Goal: Transaction & Acquisition: Obtain resource

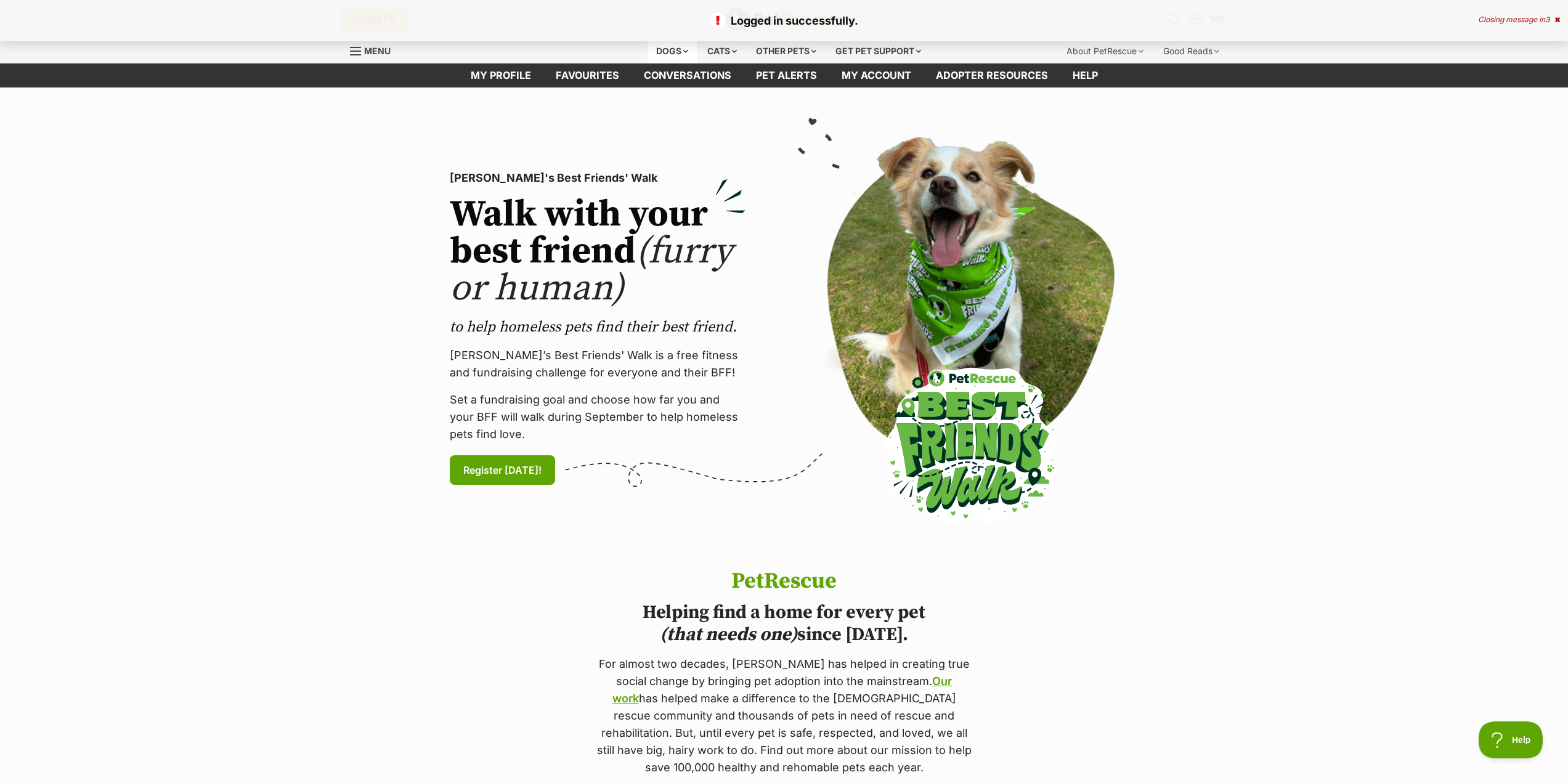
click at [655, 53] on div "Dogs" at bounding box center [672, 51] width 49 height 25
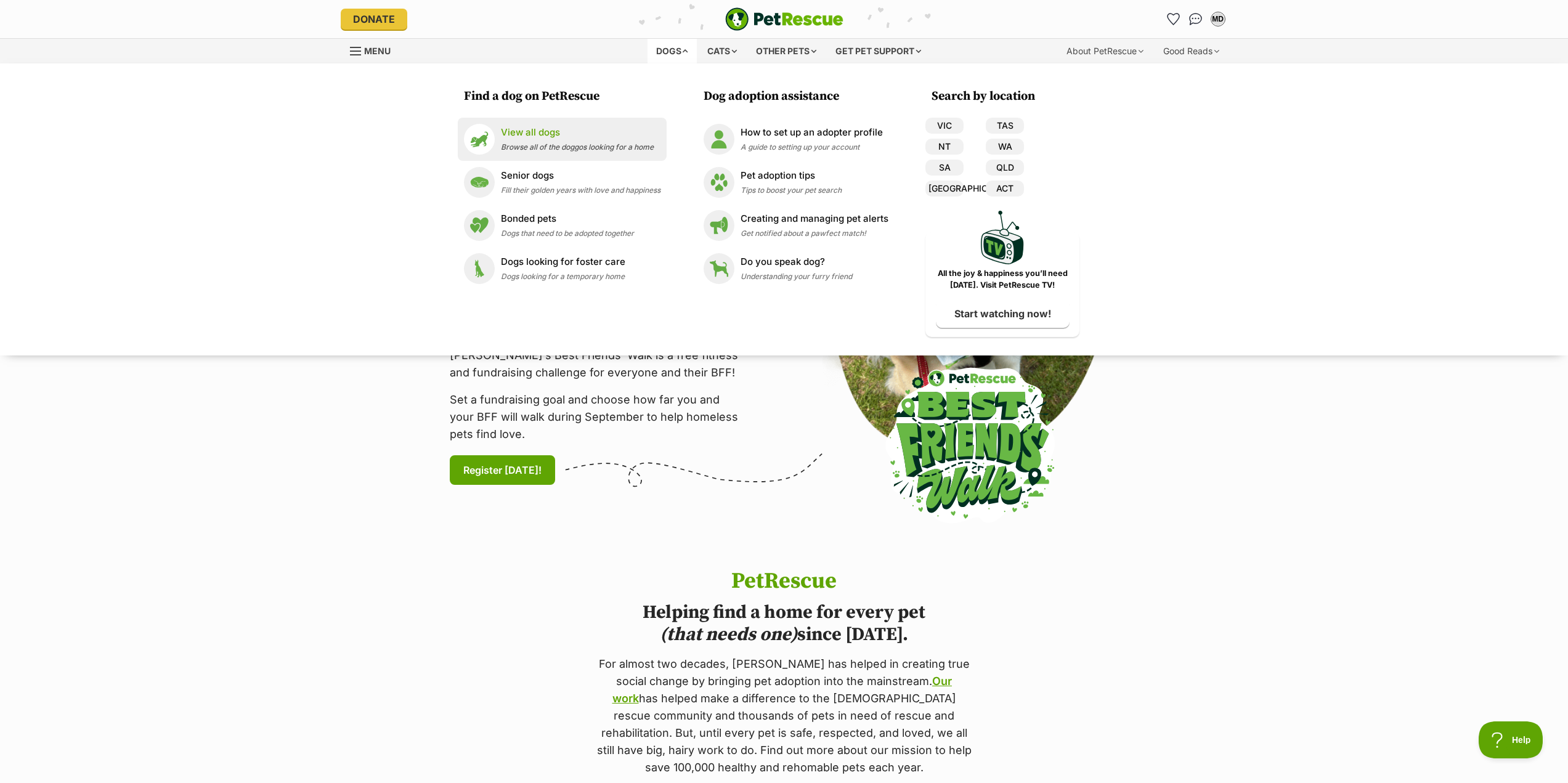
click at [509, 135] on p "View all dogs" at bounding box center [577, 133] width 153 height 14
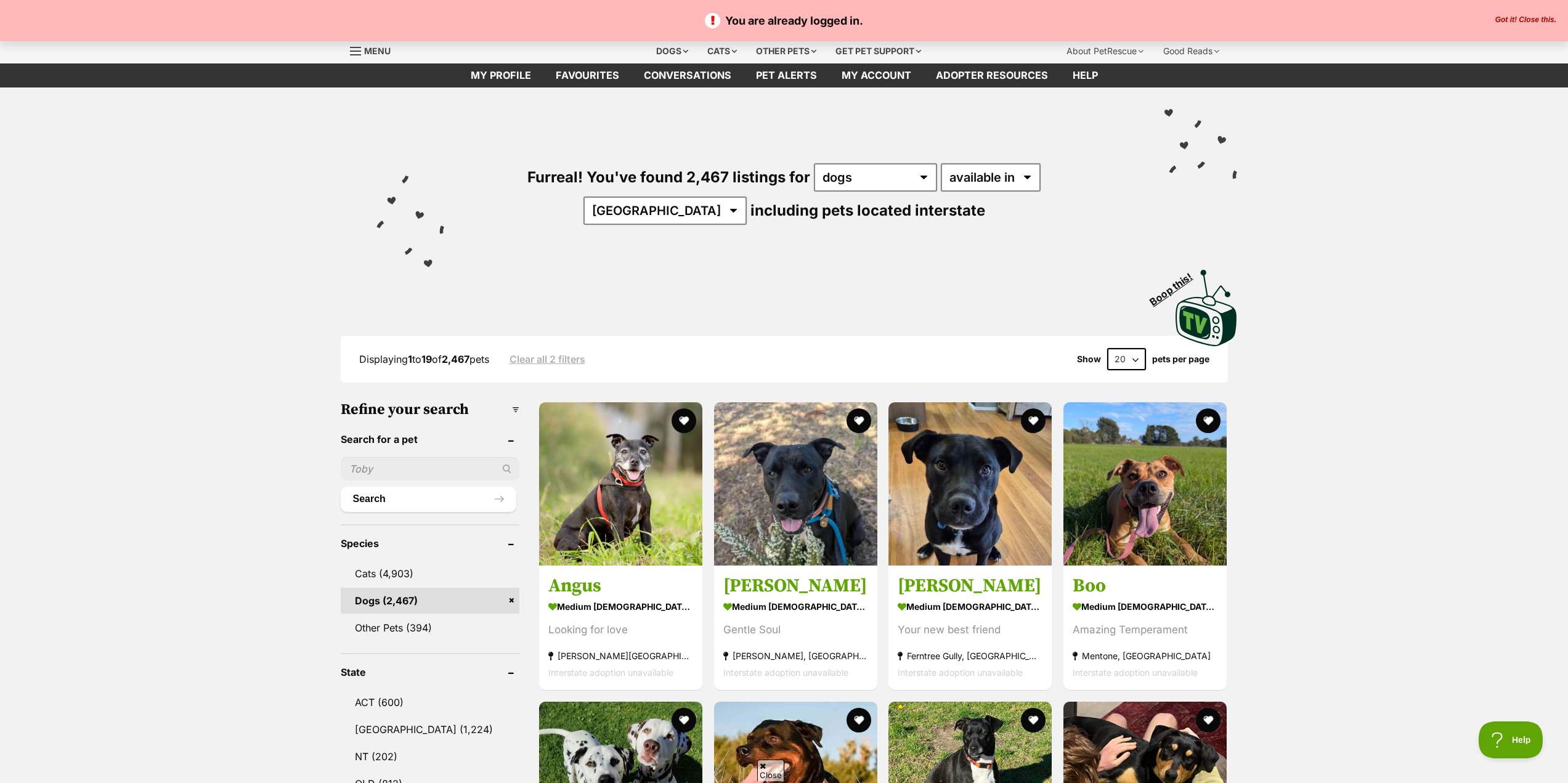
scroll to position [124, 0]
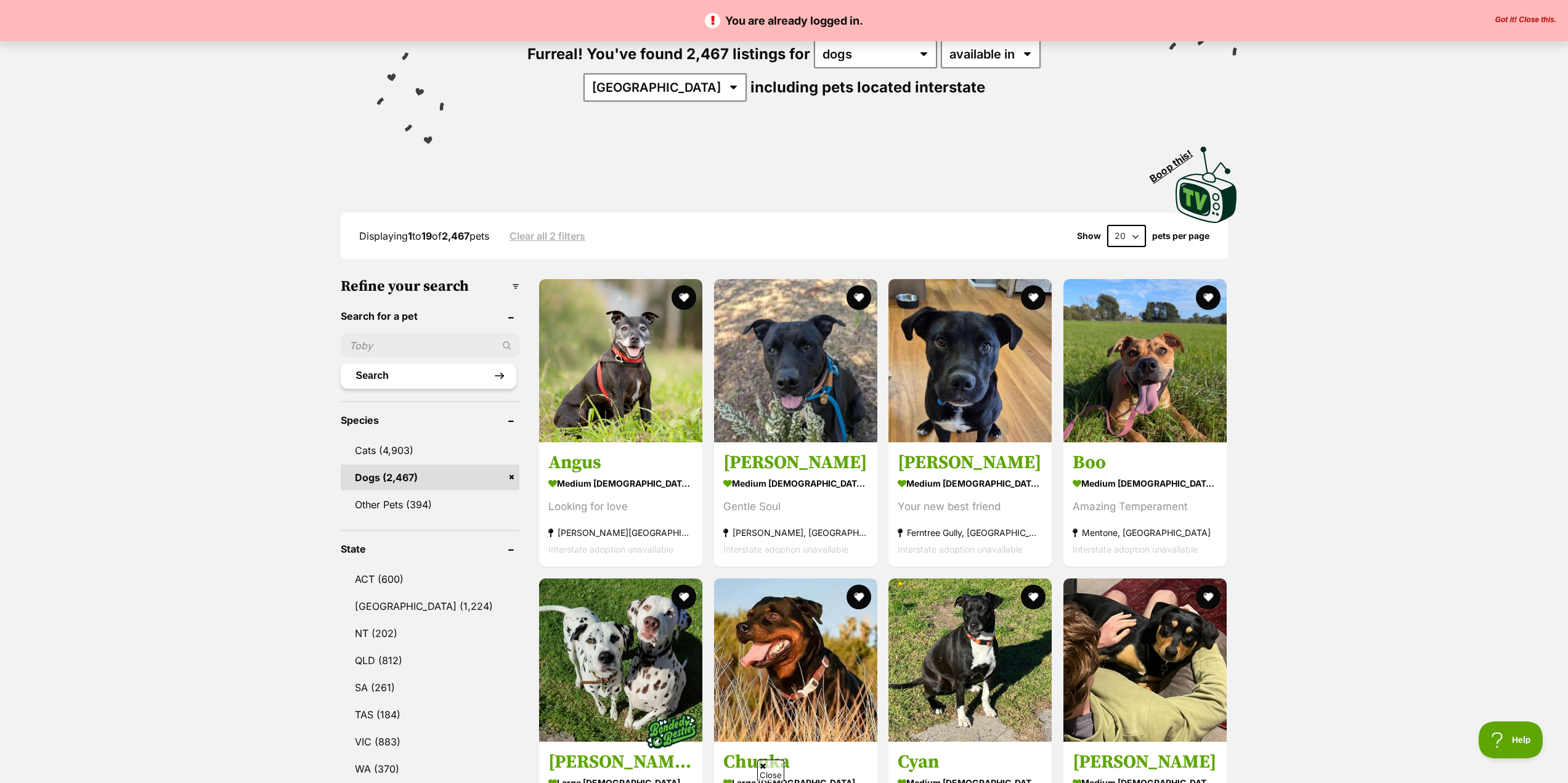
click at [390, 369] on button "Search" at bounding box center [428, 376] width 176 height 25
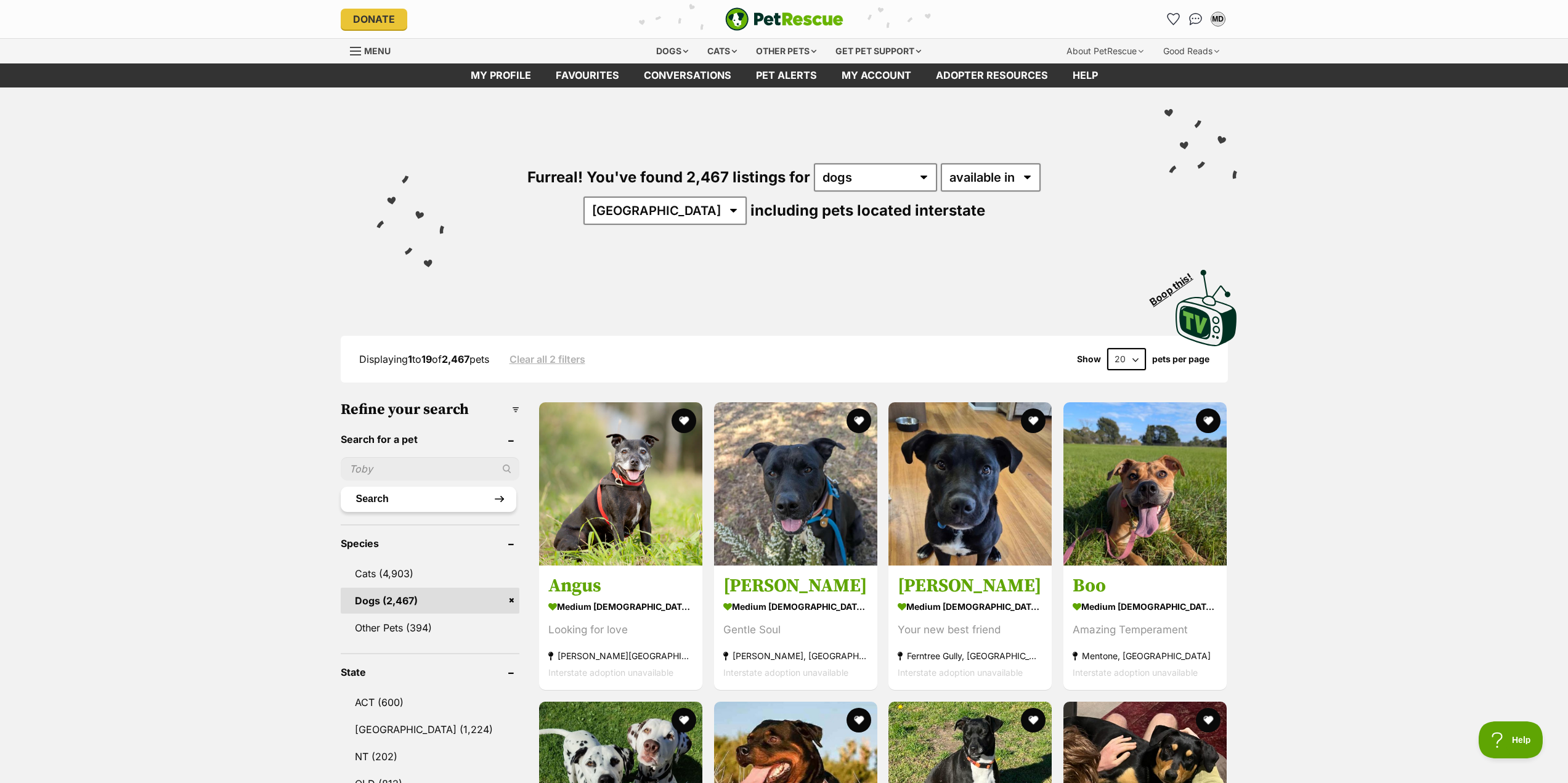
click at [374, 496] on button "Search" at bounding box center [428, 499] width 176 height 25
click at [383, 465] on input "text" at bounding box center [430, 469] width 179 height 23
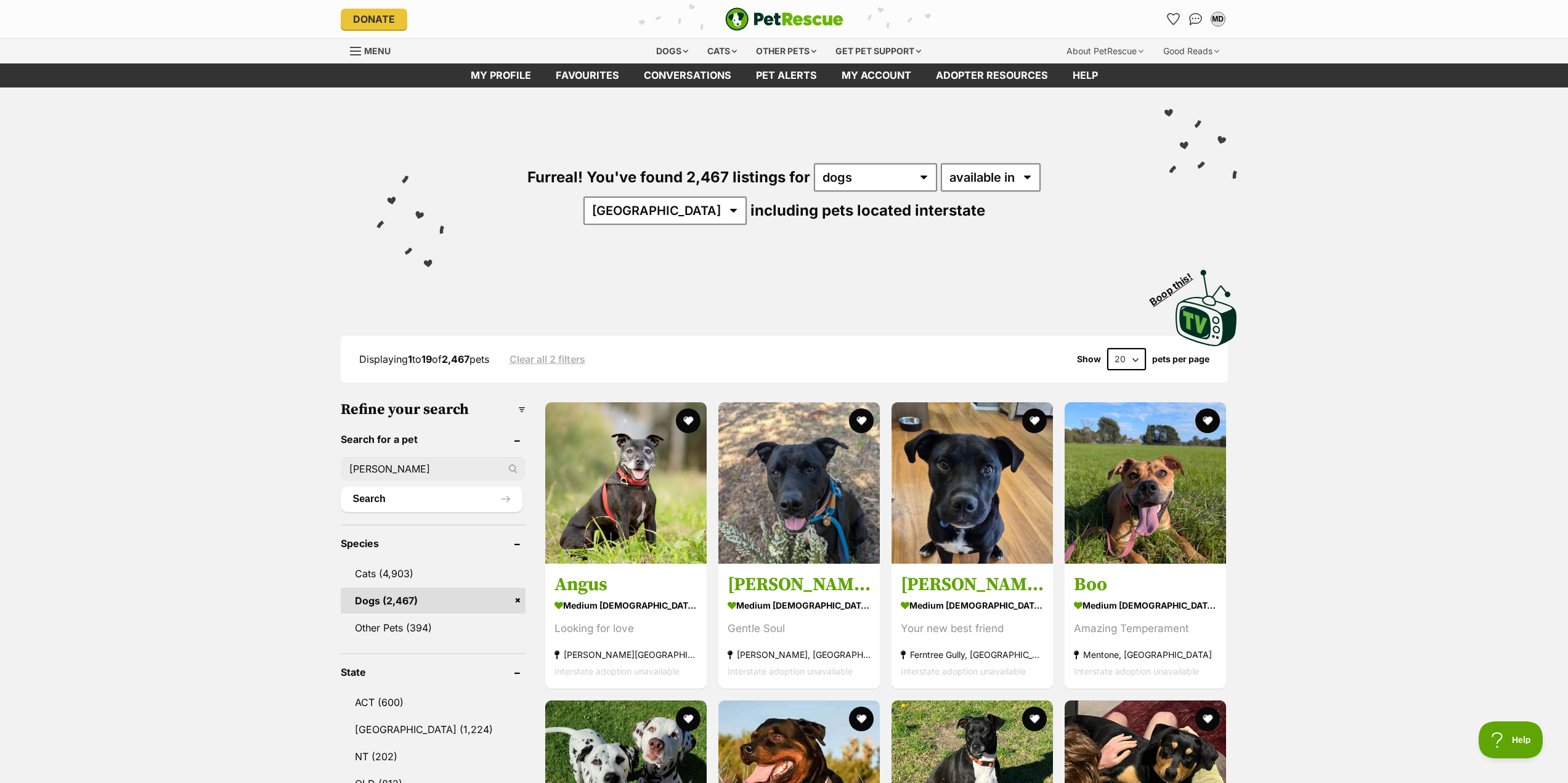
type input "hank"
click at [341, 487] on button "Search" at bounding box center [432, 499] width 182 height 25
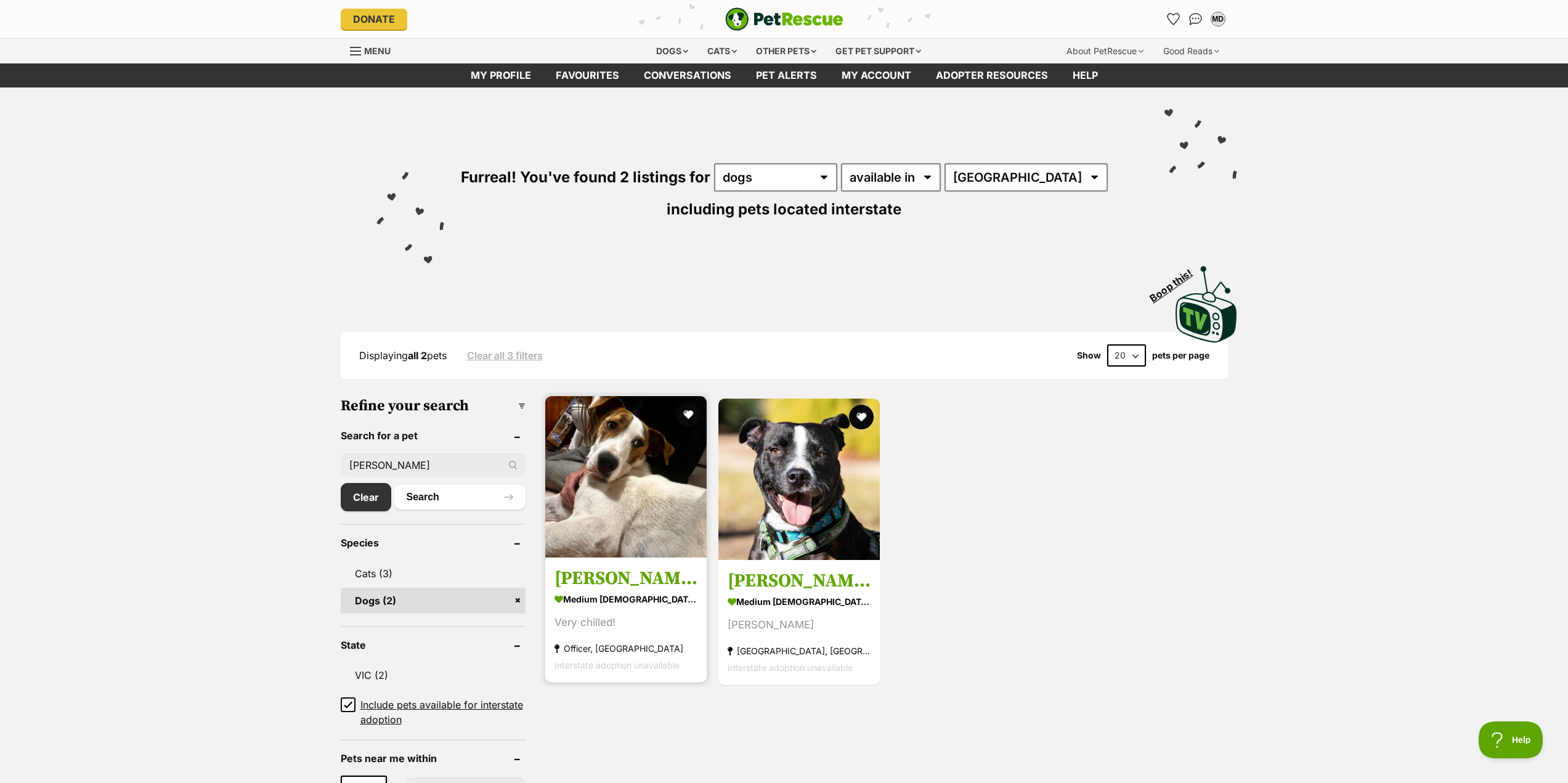
click at [656, 506] on img at bounding box center [626, 477] width 161 height 161
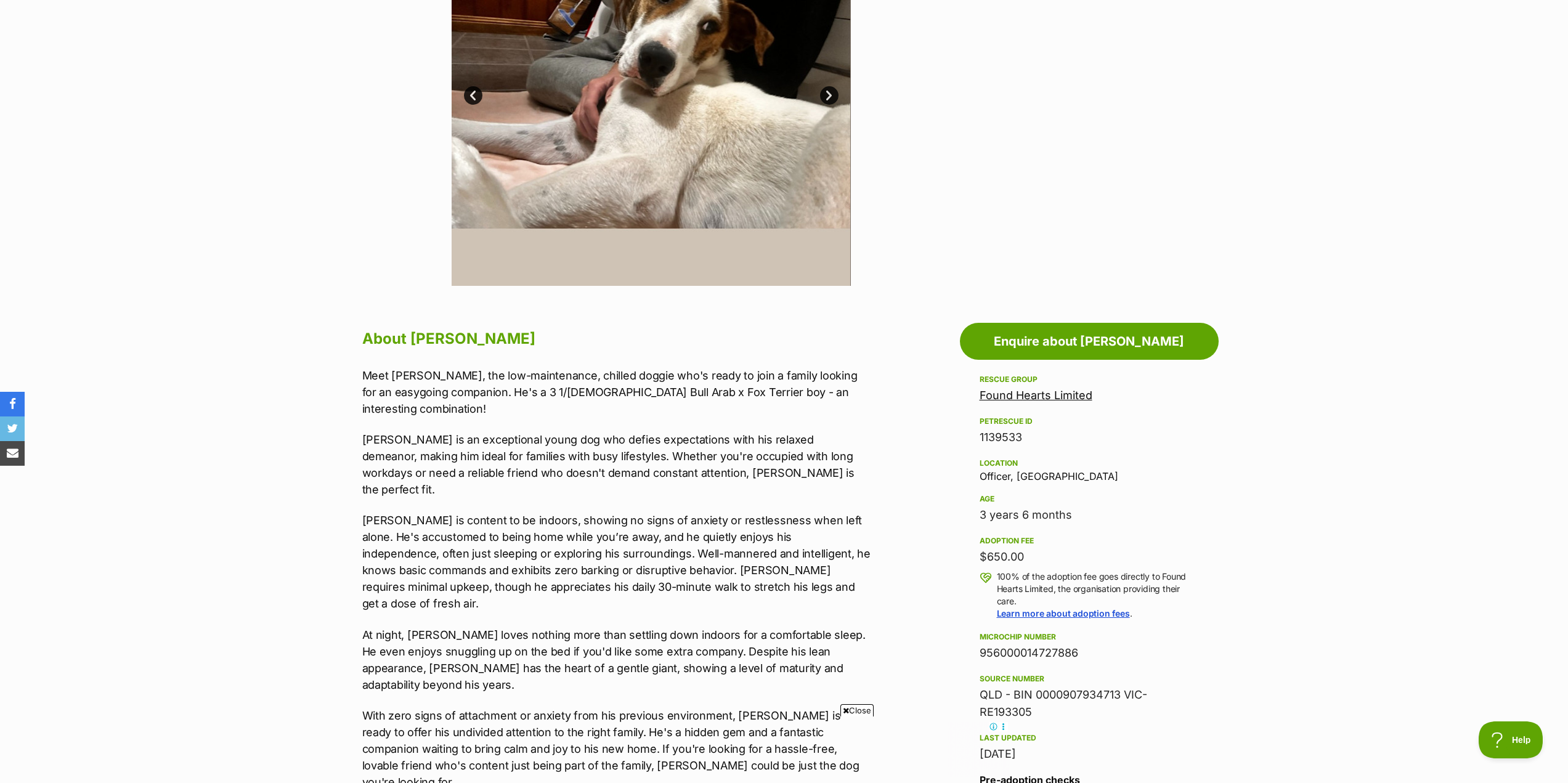
scroll to position [617, 0]
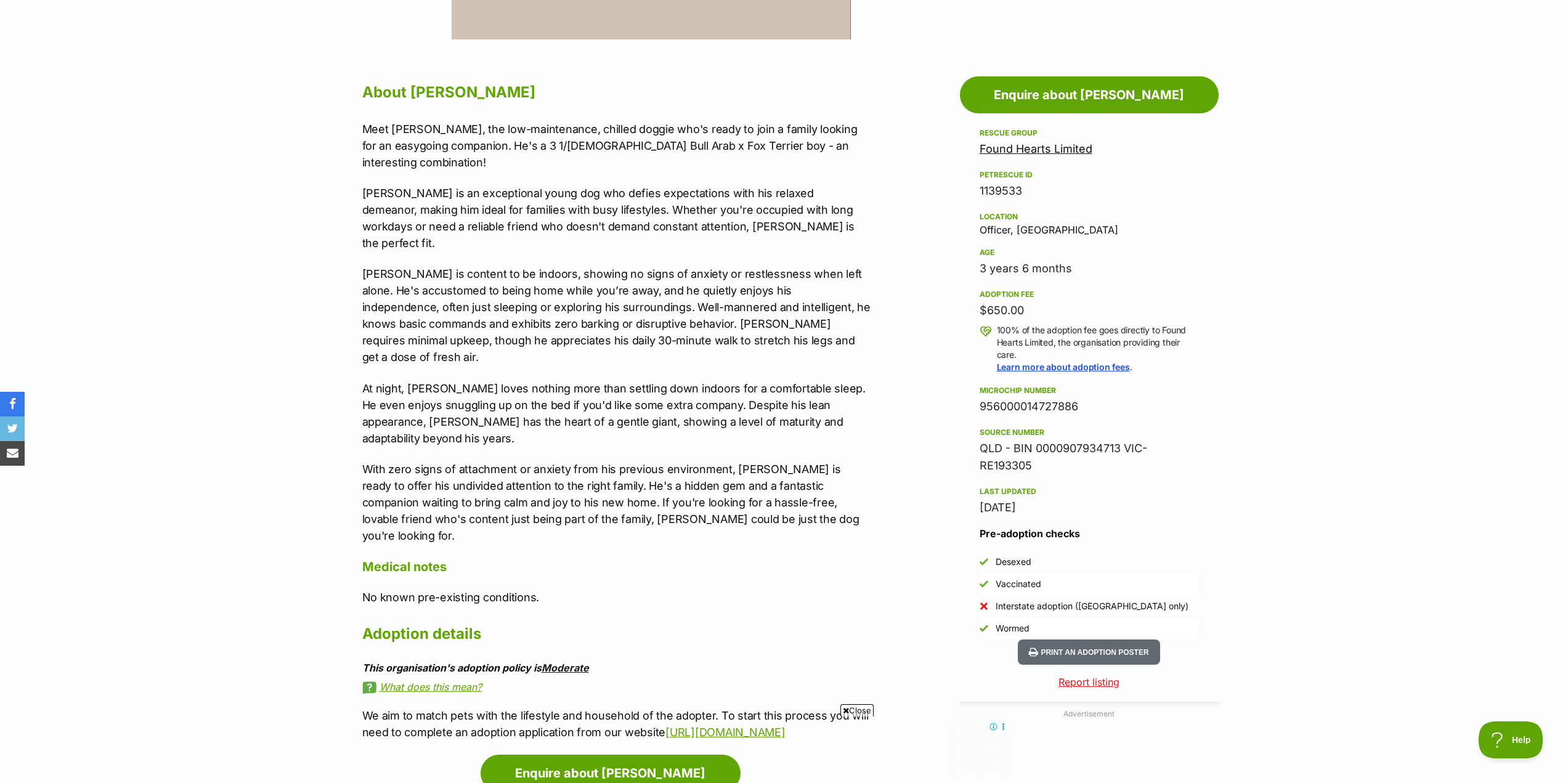
click at [568, 662] on link "Moderate" at bounding box center [565, 668] width 47 height 12
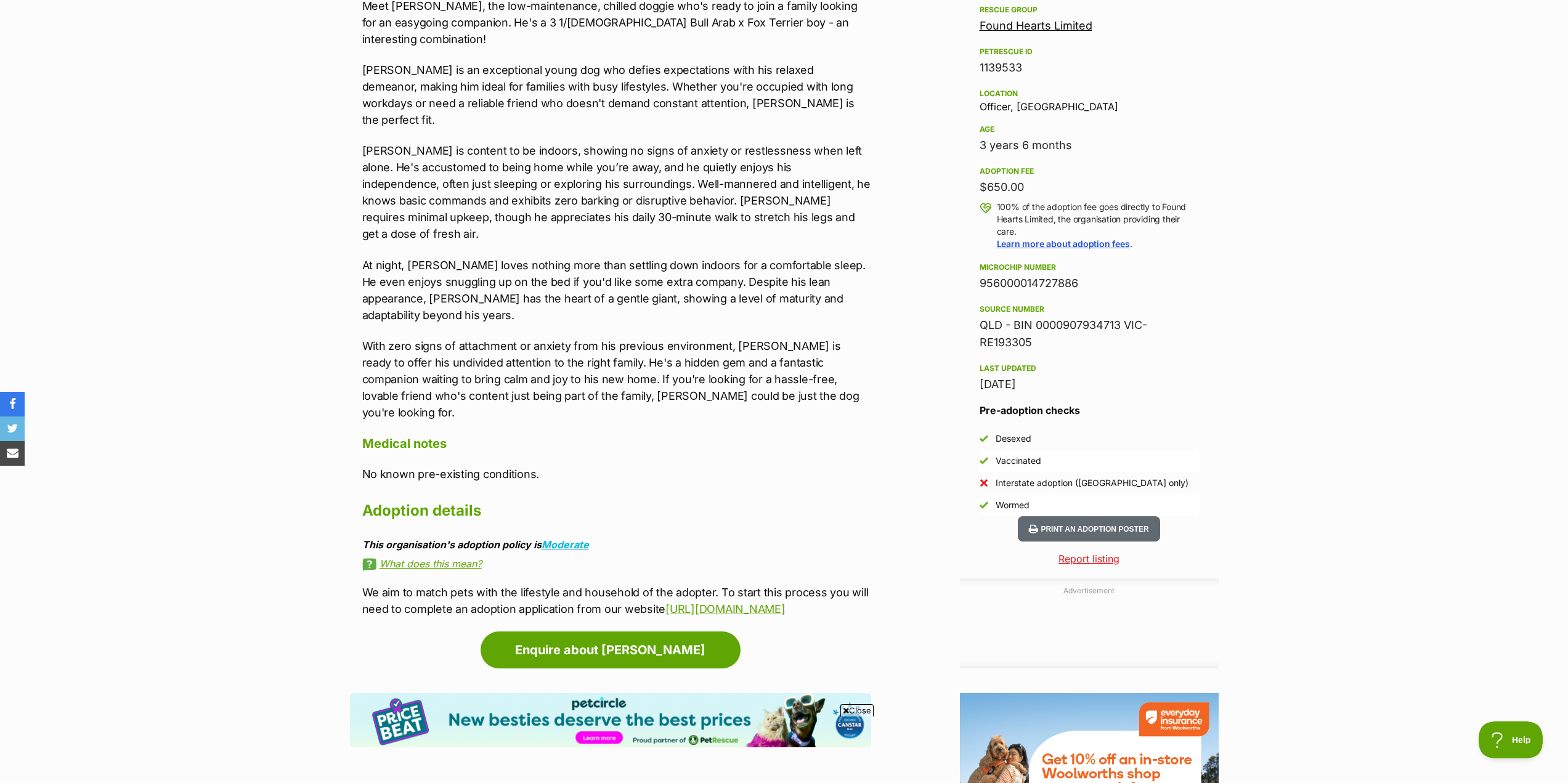
scroll to position [0, 0]
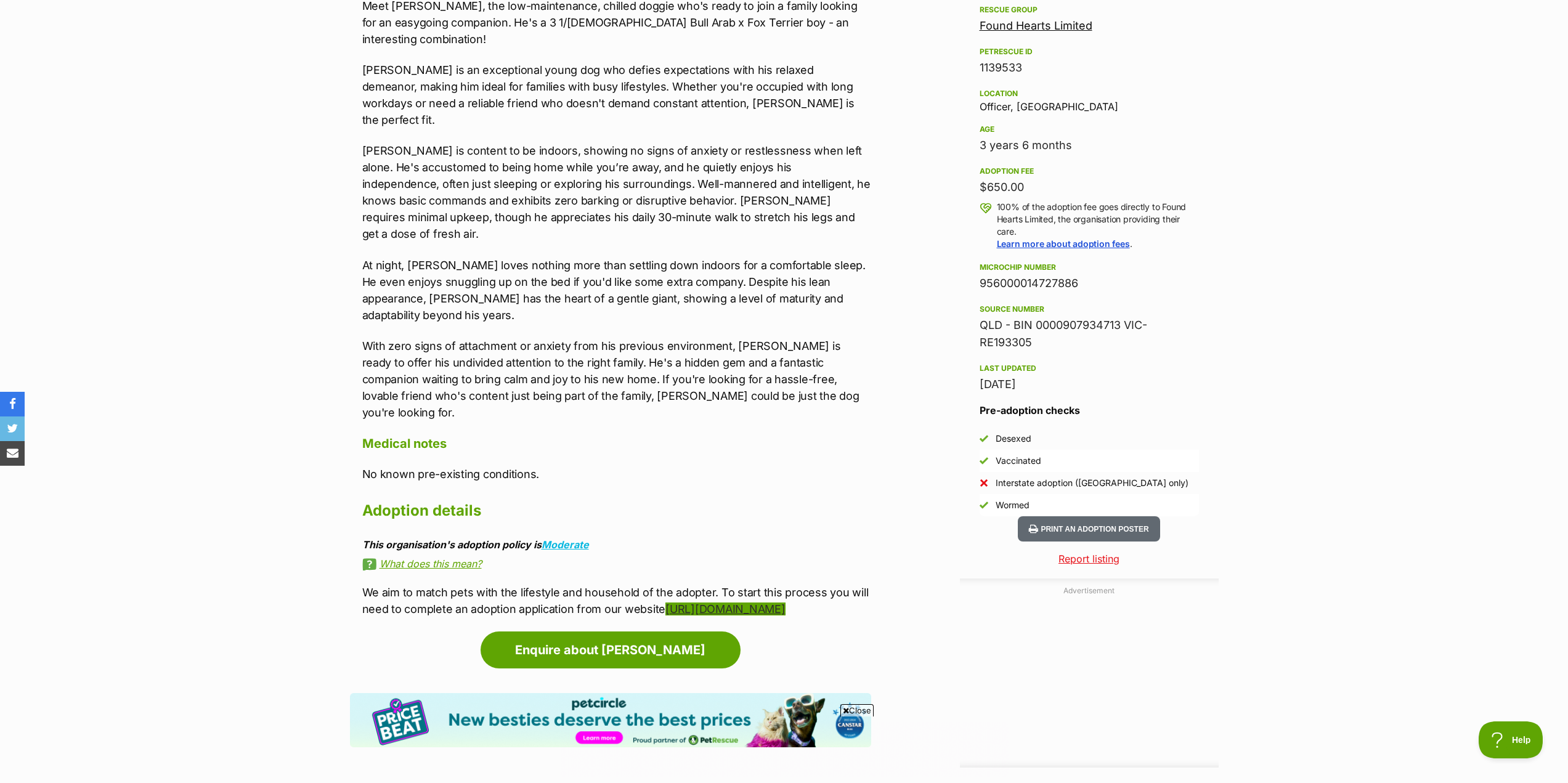
click at [665, 603] on link "[URL][DOMAIN_NAME]" at bounding box center [725, 609] width 120 height 13
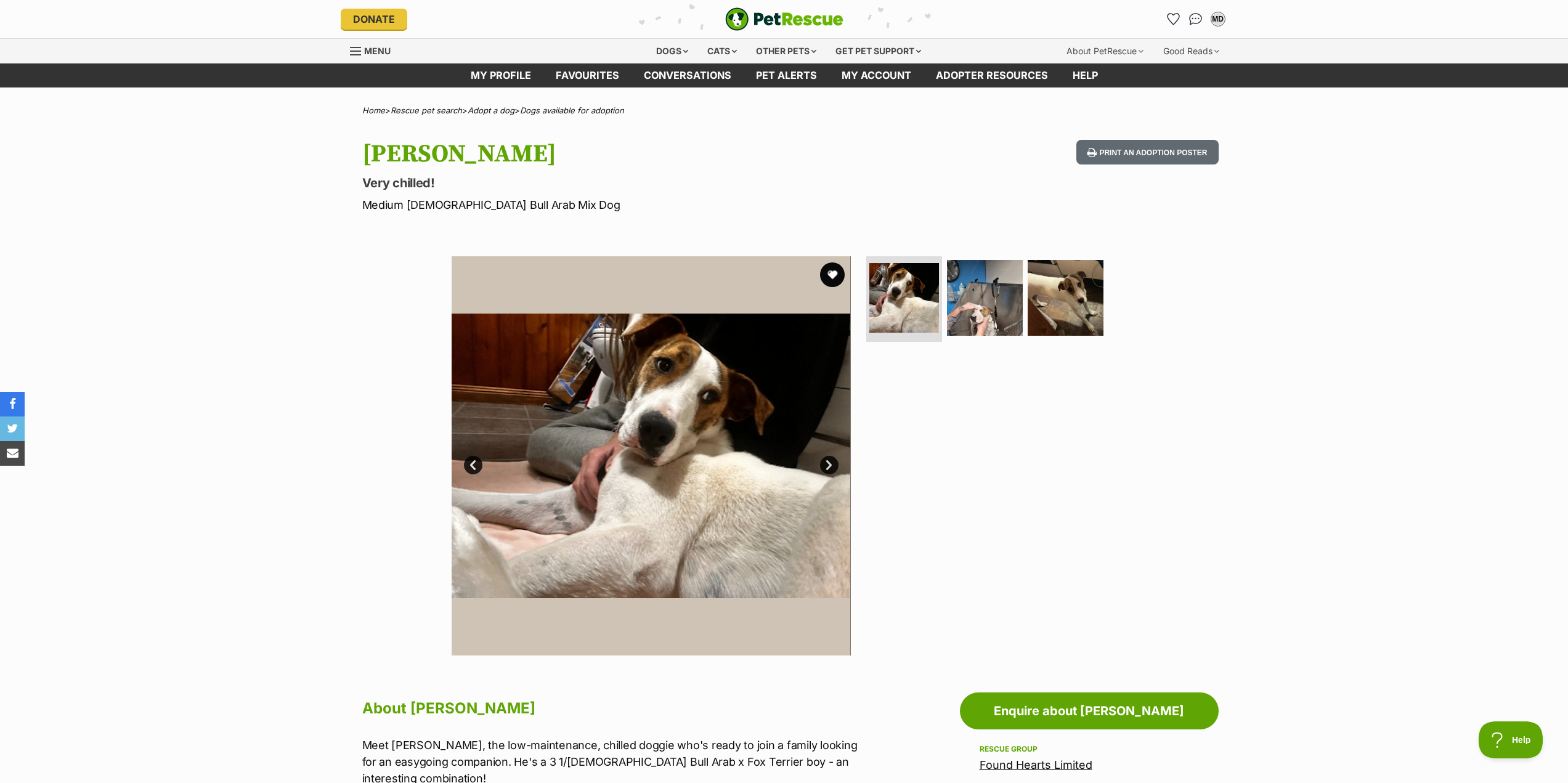
click at [826, 470] on link "Next" at bounding box center [829, 465] width 18 height 18
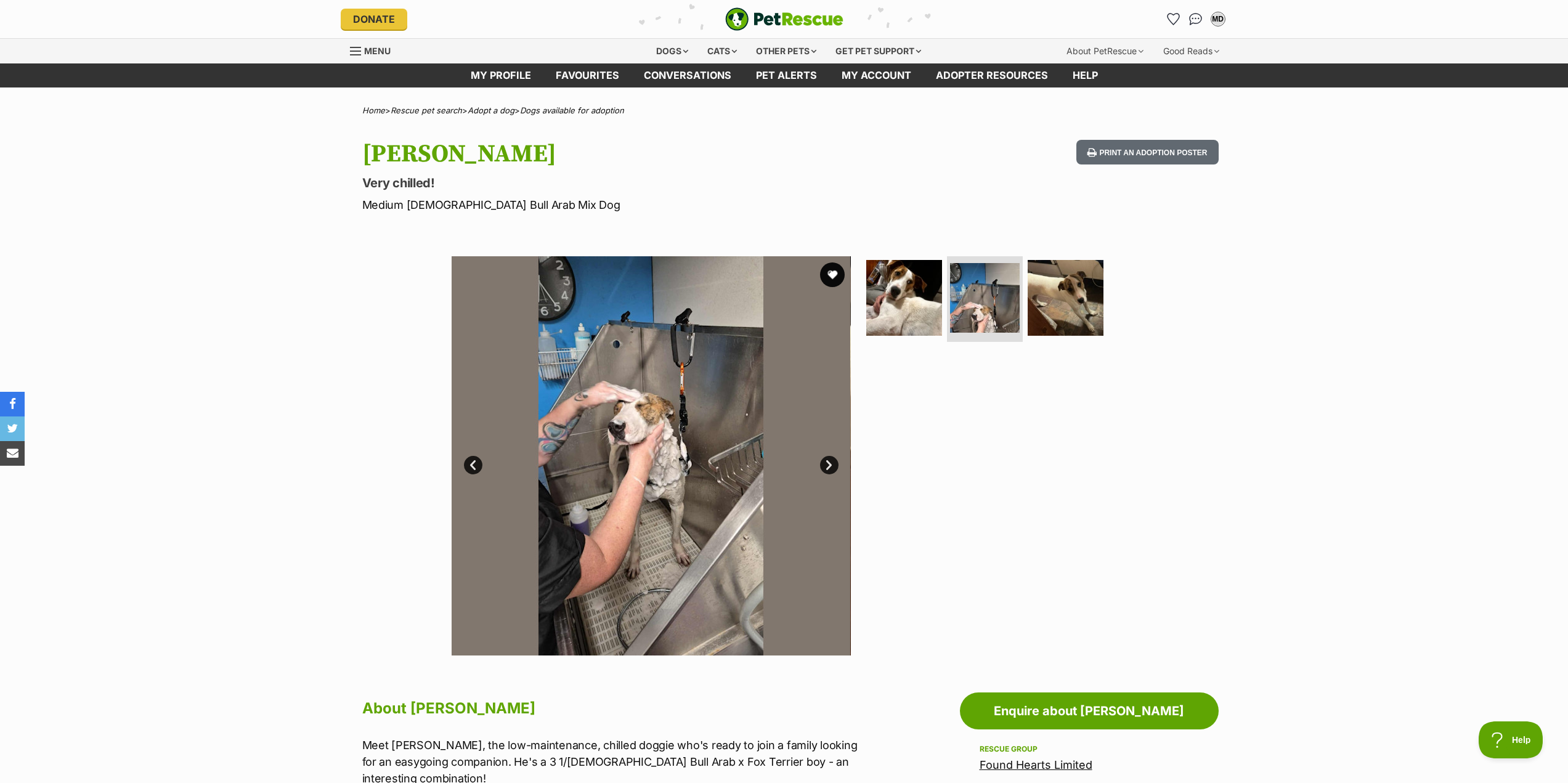
click at [831, 467] on link "Next" at bounding box center [829, 465] width 18 height 18
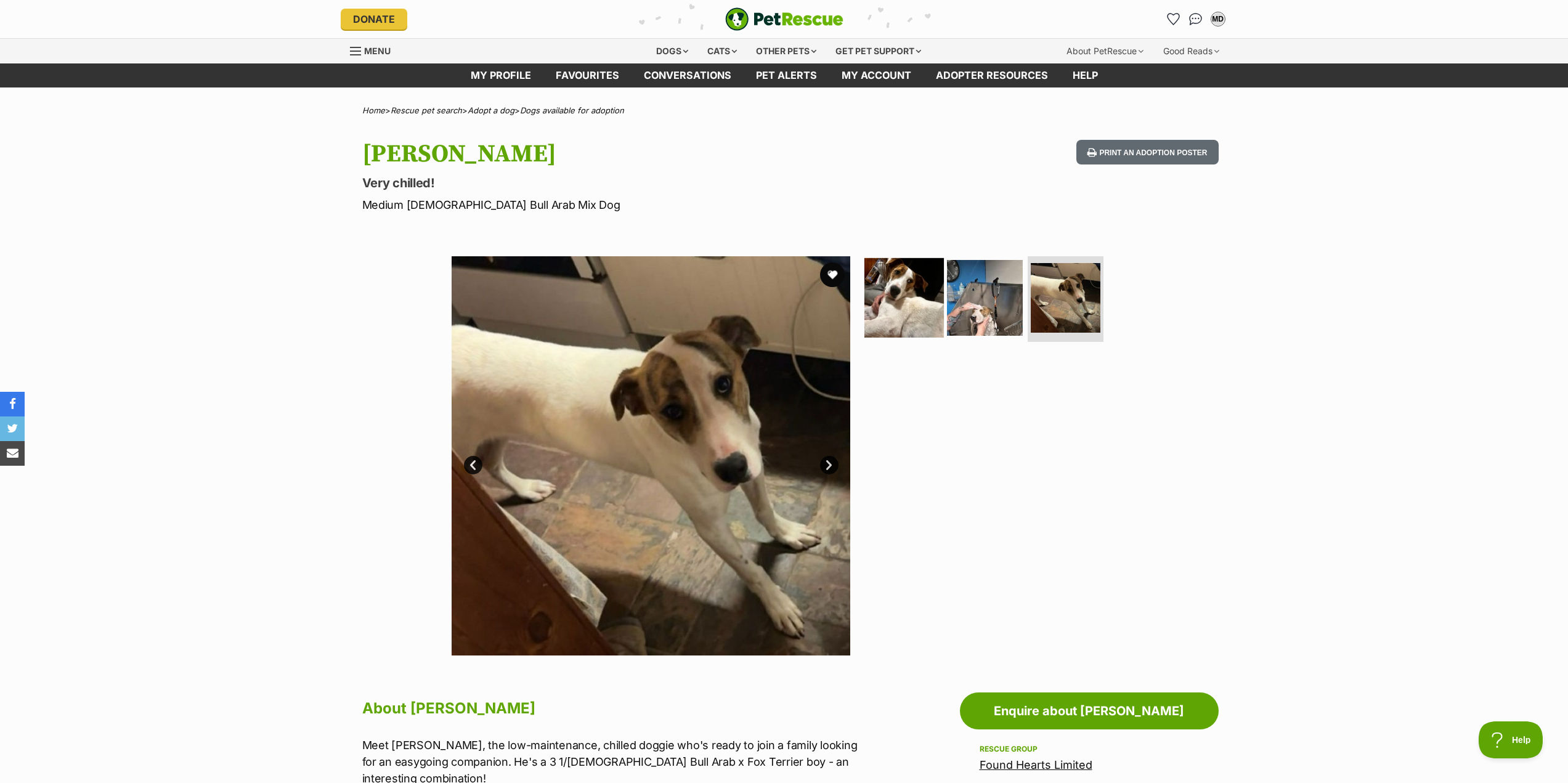
click at [898, 313] on img at bounding box center [904, 297] width 79 height 79
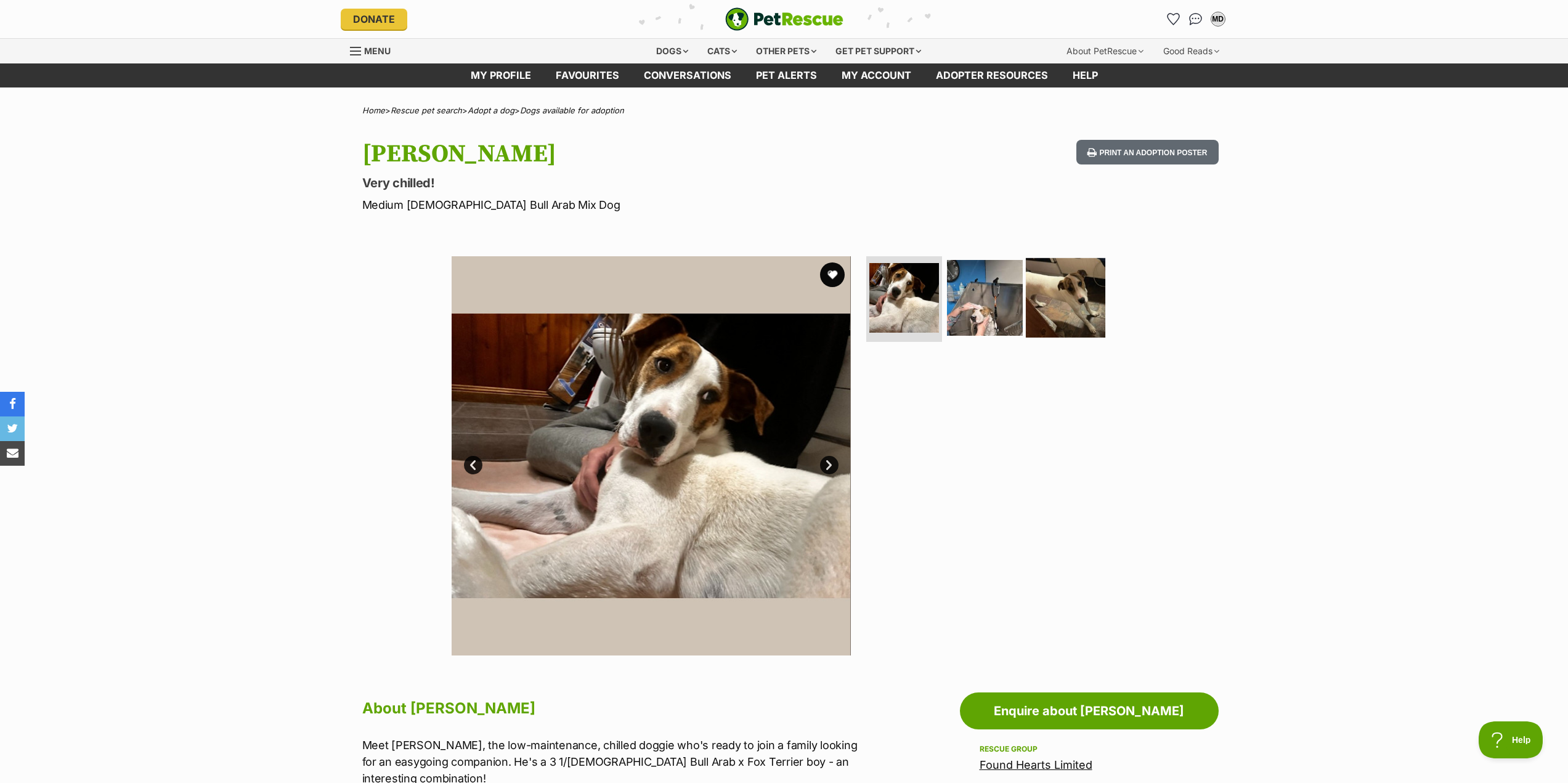
click at [1049, 301] on img at bounding box center [1065, 297] width 79 height 79
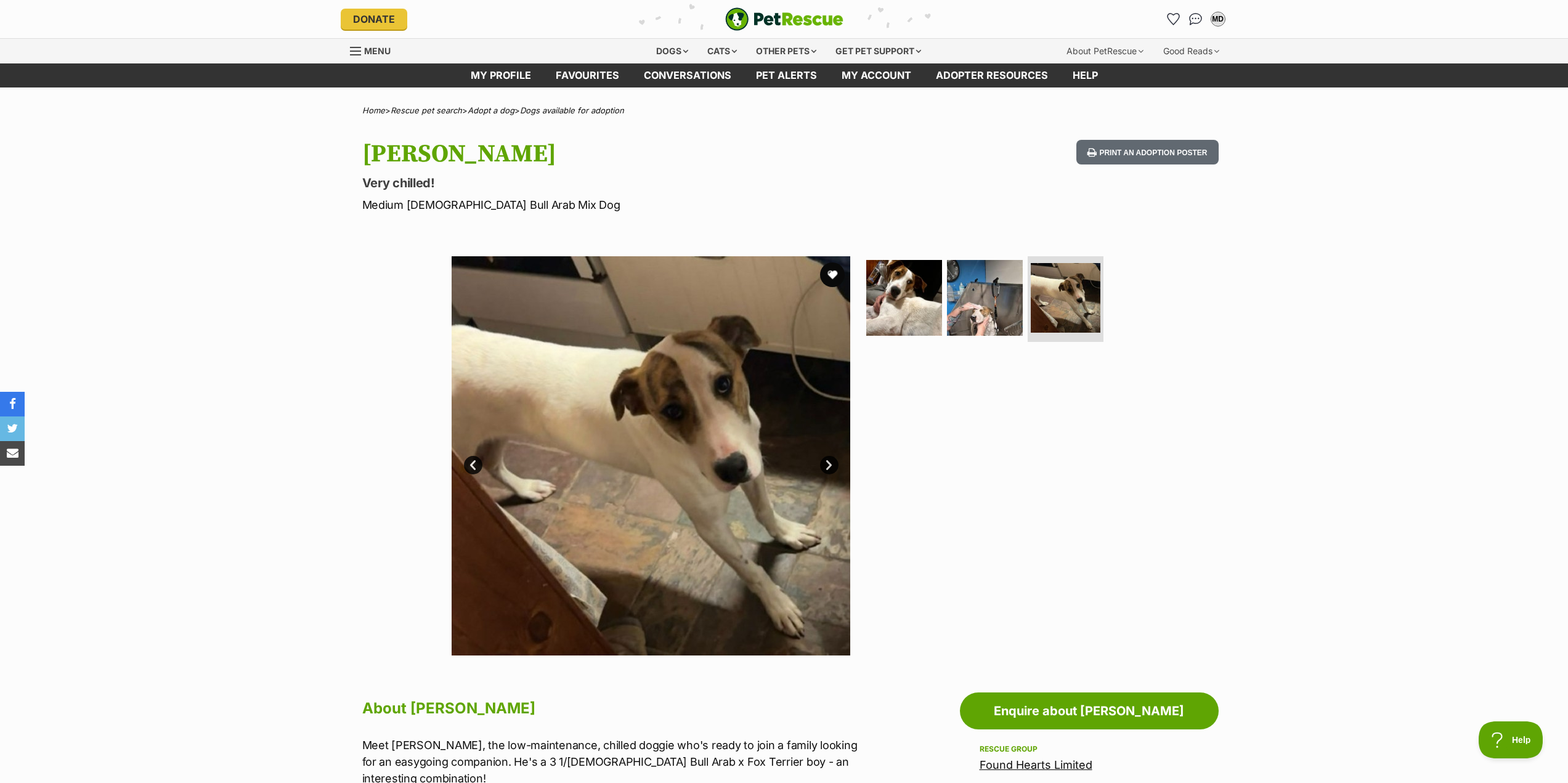
scroll to position [62, 0]
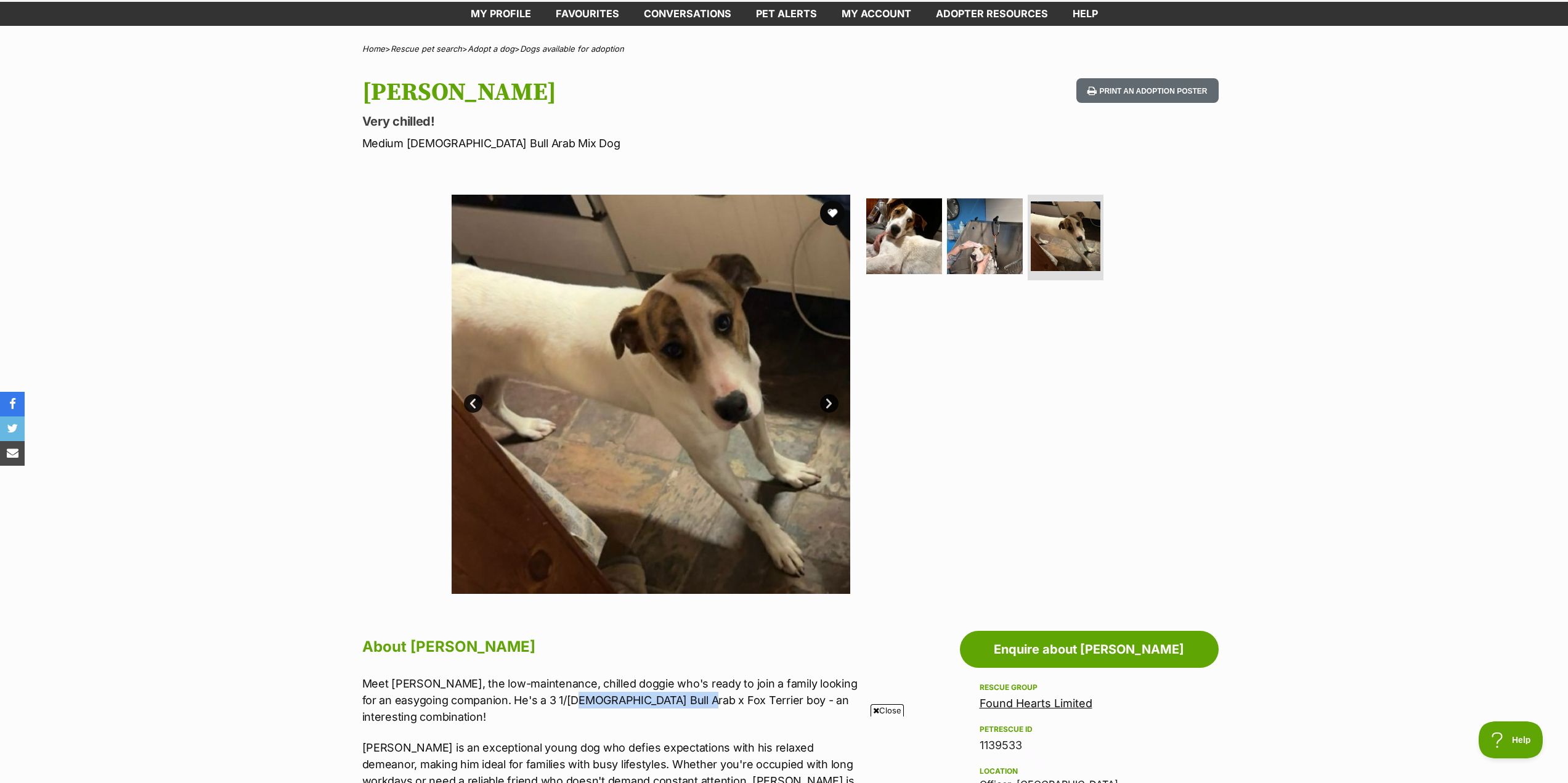
drag, startPoint x: 698, startPoint y: 700, endPoint x: 589, endPoint y: 702, distance: 109.0
click at [589, 702] on p "Meet [PERSON_NAME], the low-maintenance, chilled doggie who's ready to join a f…" at bounding box center [616, 700] width 509 height 50
copy p "Bull Arab x Fox Terrier"
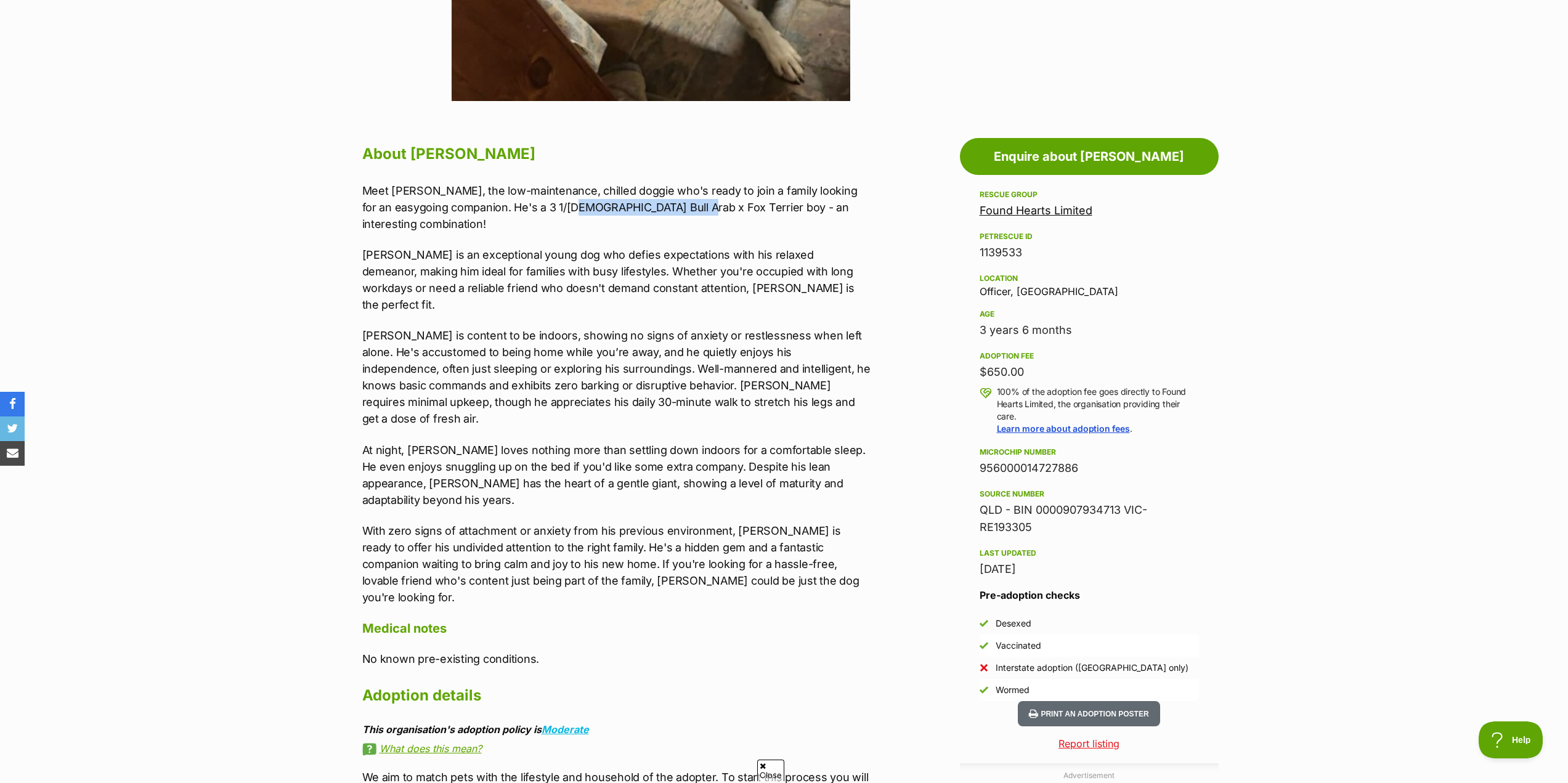
scroll to position [0, 0]
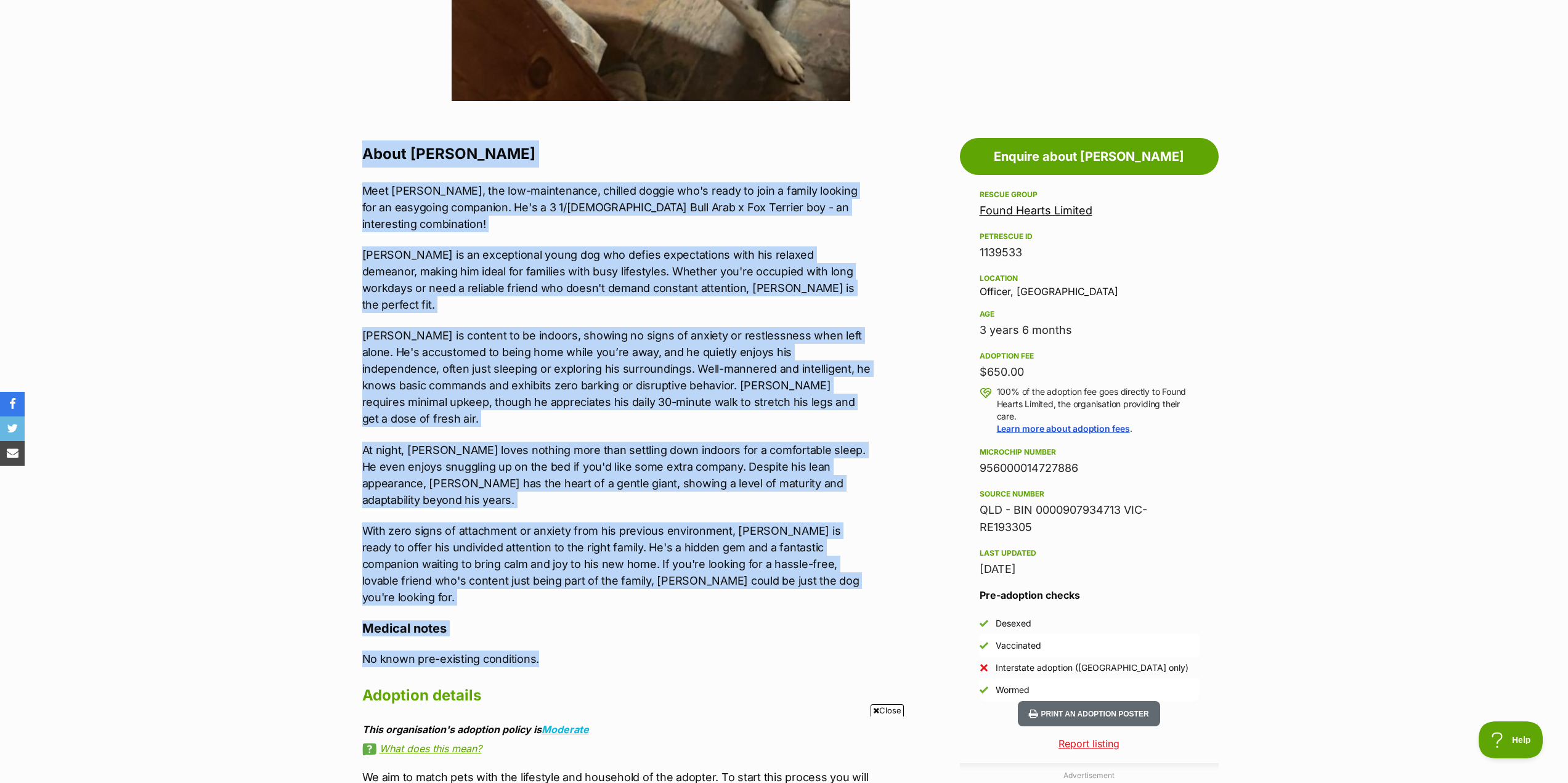
drag, startPoint x: 556, startPoint y: 578, endPoint x: 359, endPoint y: 150, distance: 471.2
click at [359, 150] on div "About [PERSON_NAME] Meet [PERSON_NAME], the low-maintenance, chilled doggie who…" at bounding box center [610, 471] width 521 height 663
copy div "Lorem Ipsu Dolo Sita, con adi-elitseddoei, tempori utlabo etd'm aliqu en admi v…"
click at [854, 384] on div "Meet [PERSON_NAME], the low-maintenance, chilled doggie who's ready to join a f…" at bounding box center [616, 395] width 509 height 424
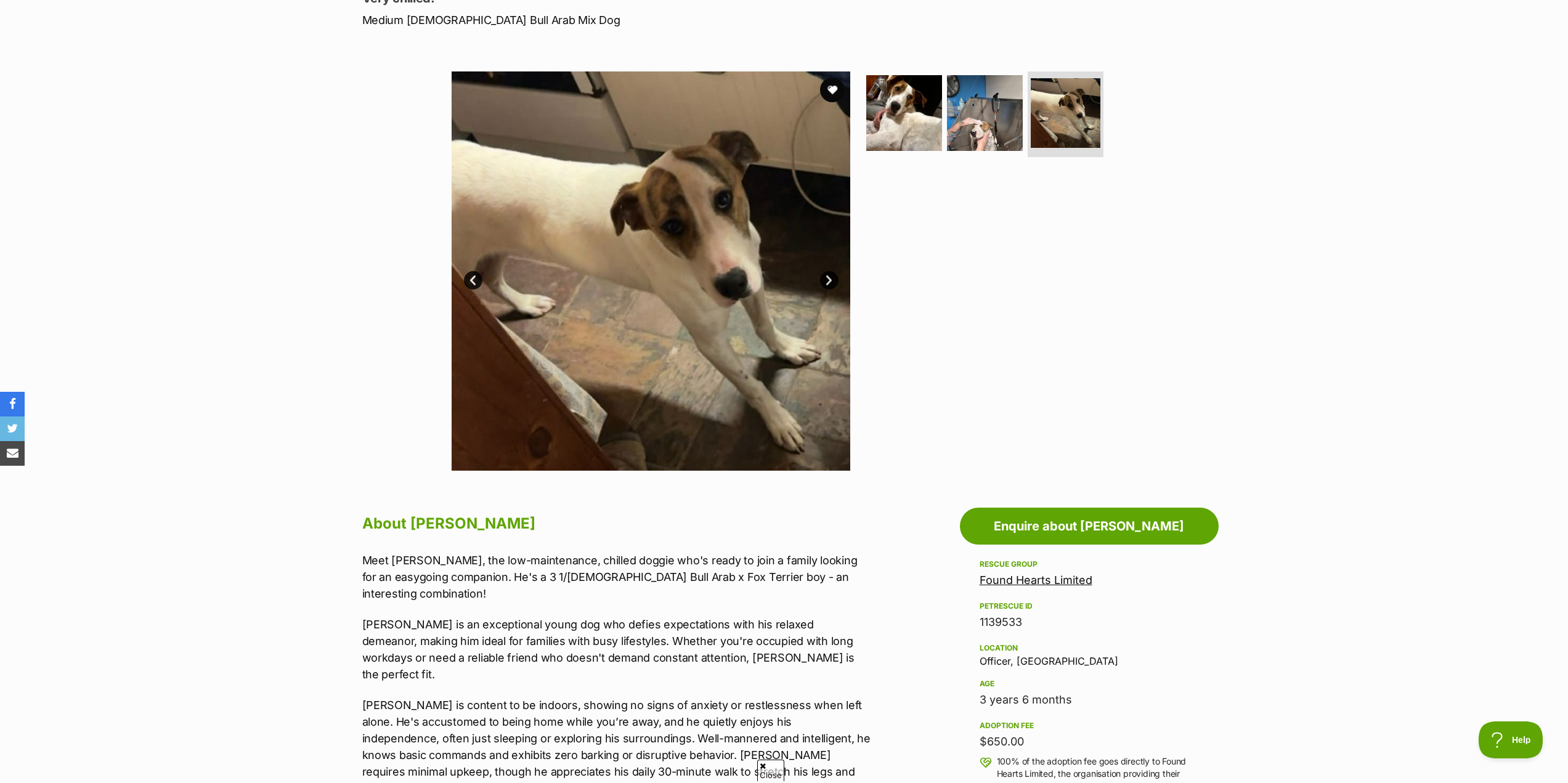
scroll to position [124, 0]
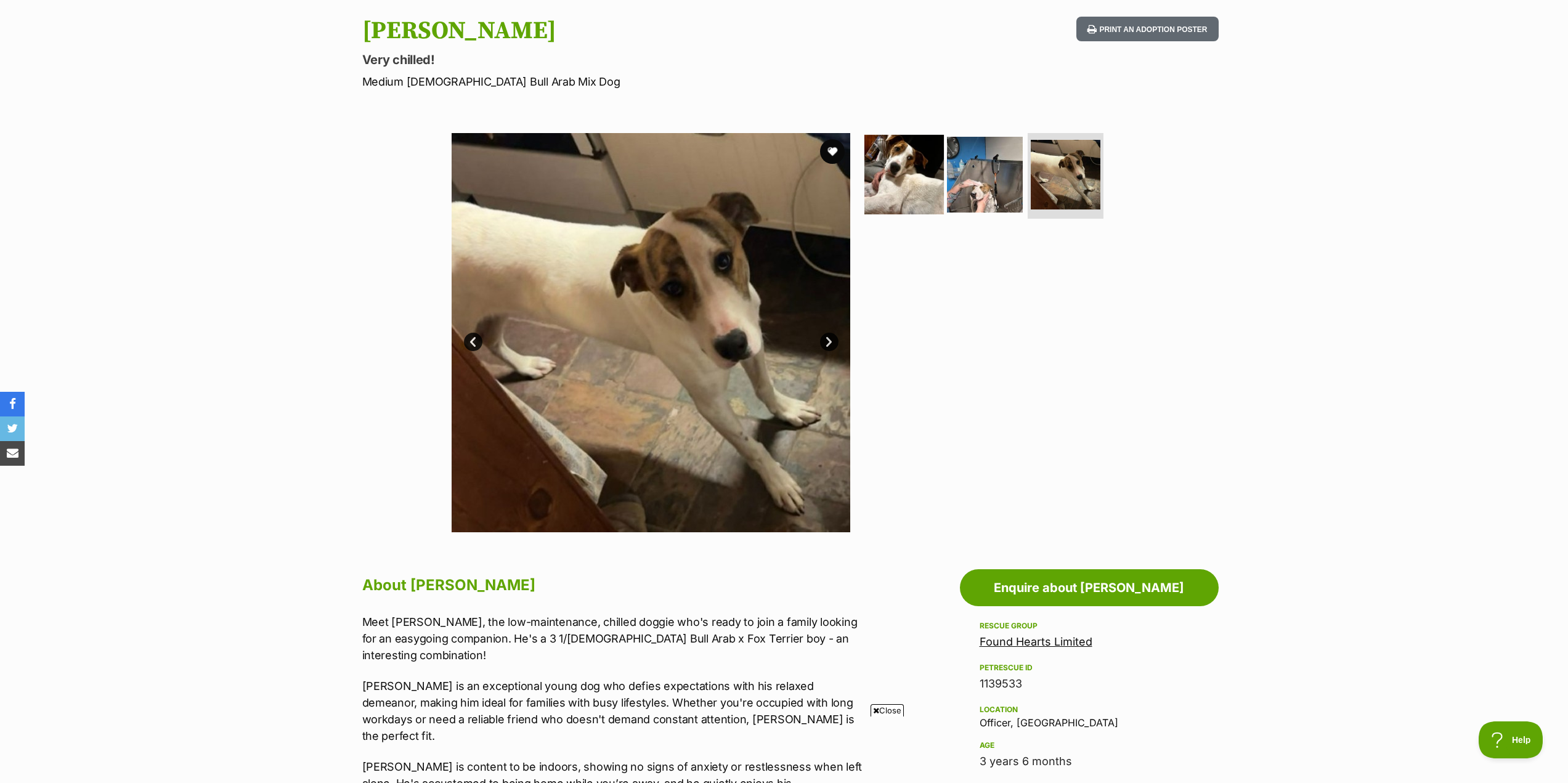
click at [896, 178] on img at bounding box center [904, 174] width 79 height 79
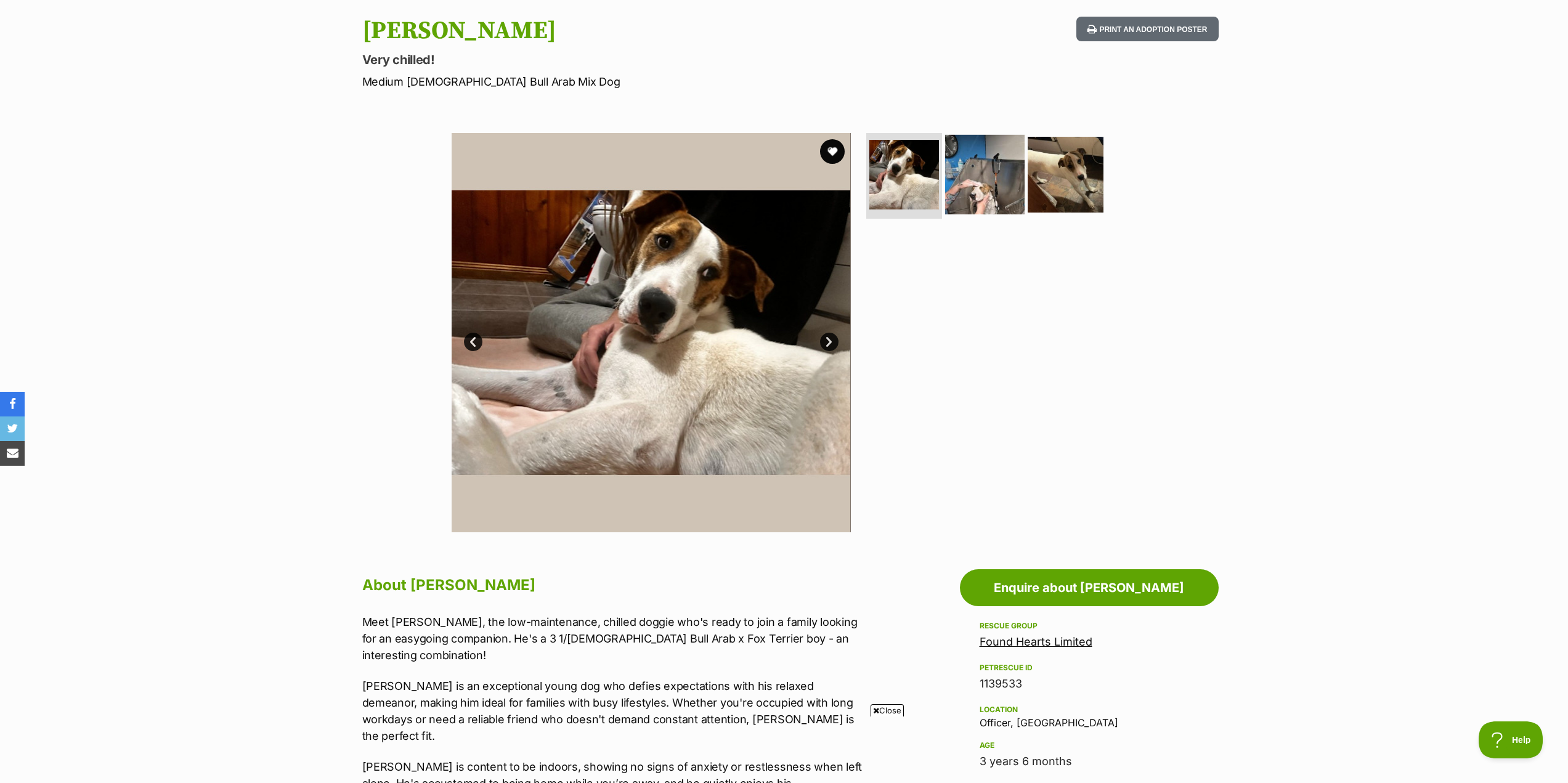
click at [993, 171] on img at bounding box center [985, 174] width 79 height 79
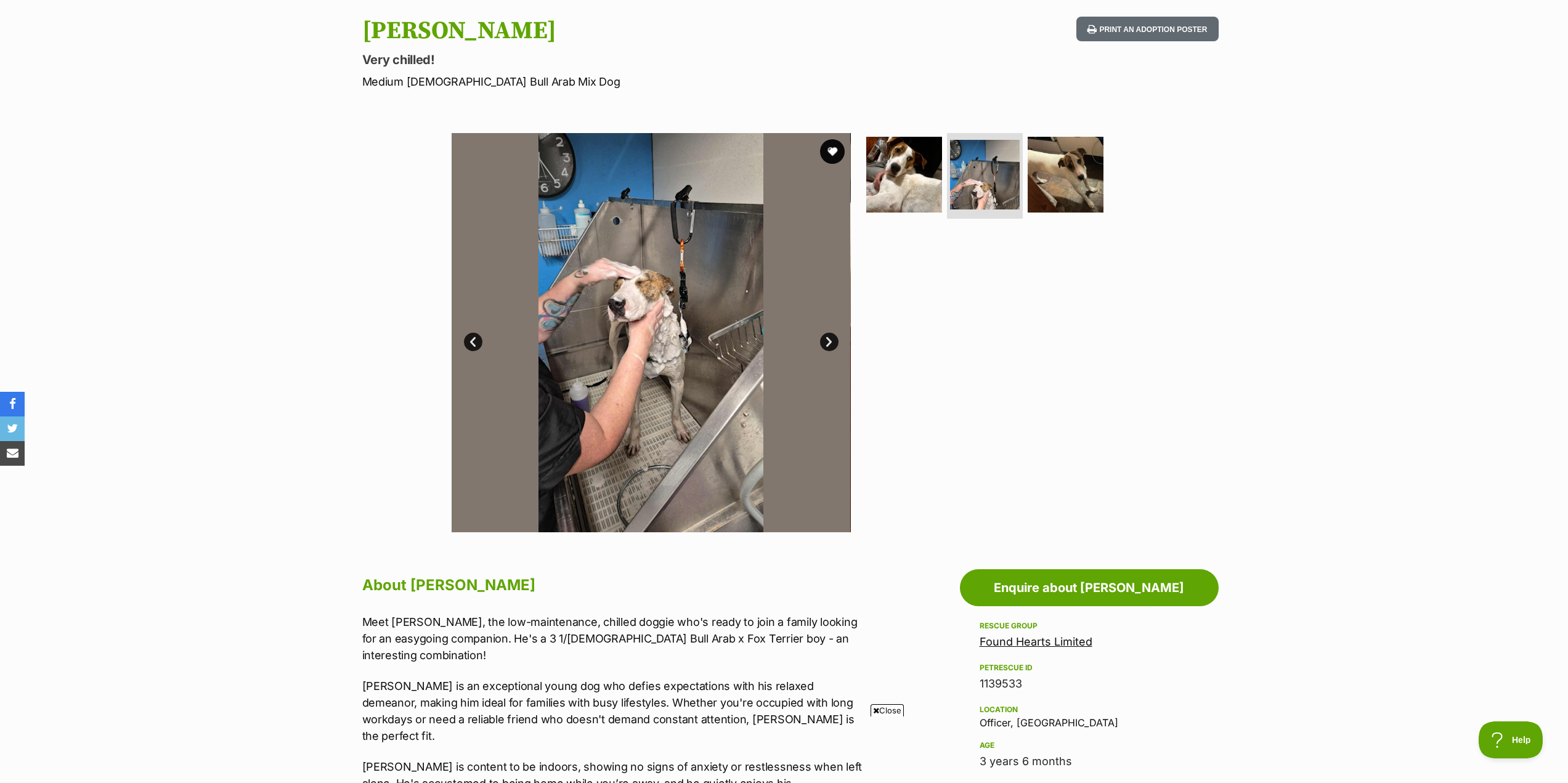
click at [1101, 174] on ul at bounding box center [990, 179] width 253 height 91
click at [890, 170] on img at bounding box center [904, 174] width 79 height 79
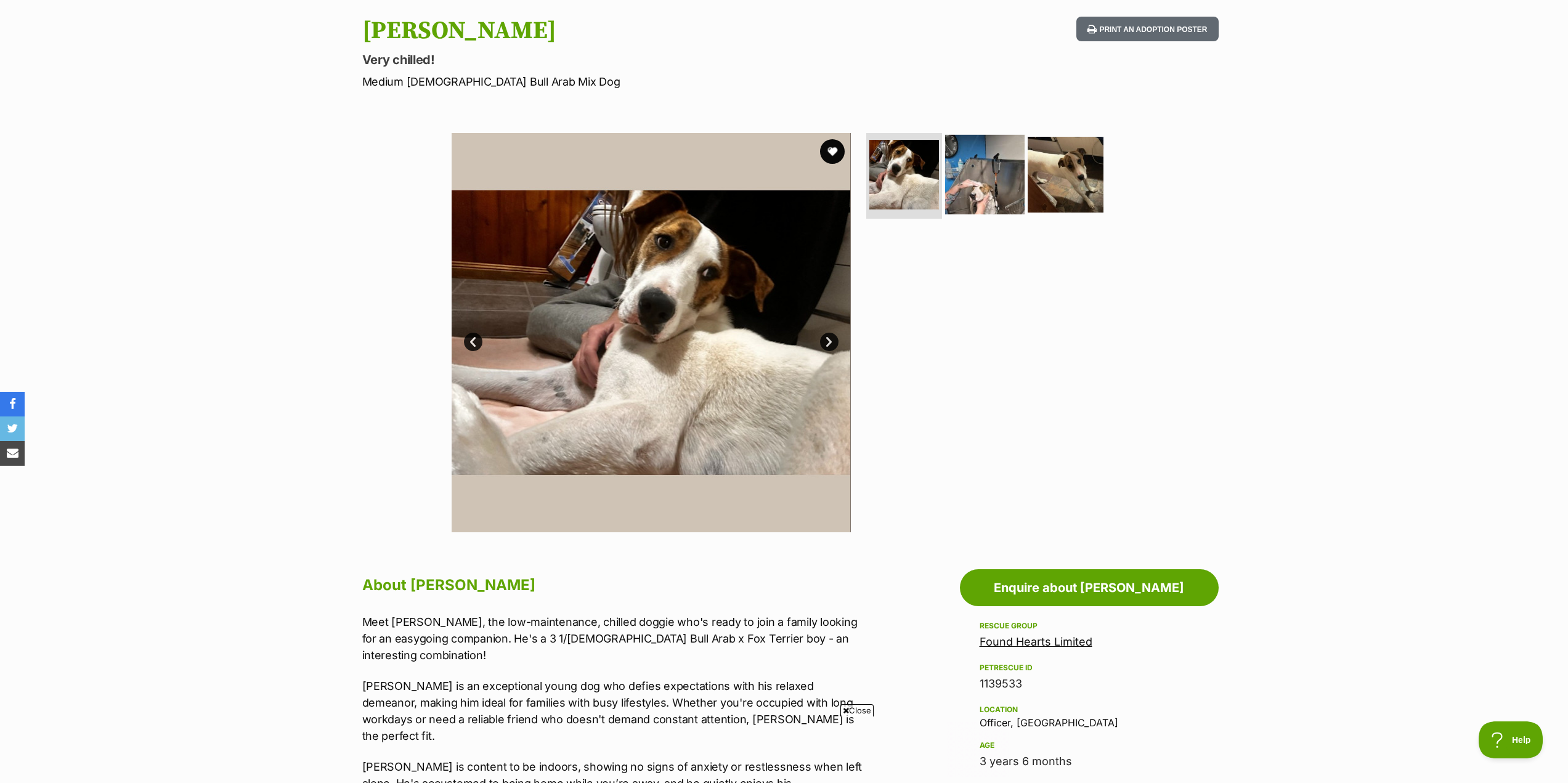
click at [982, 189] on img at bounding box center [985, 174] width 79 height 79
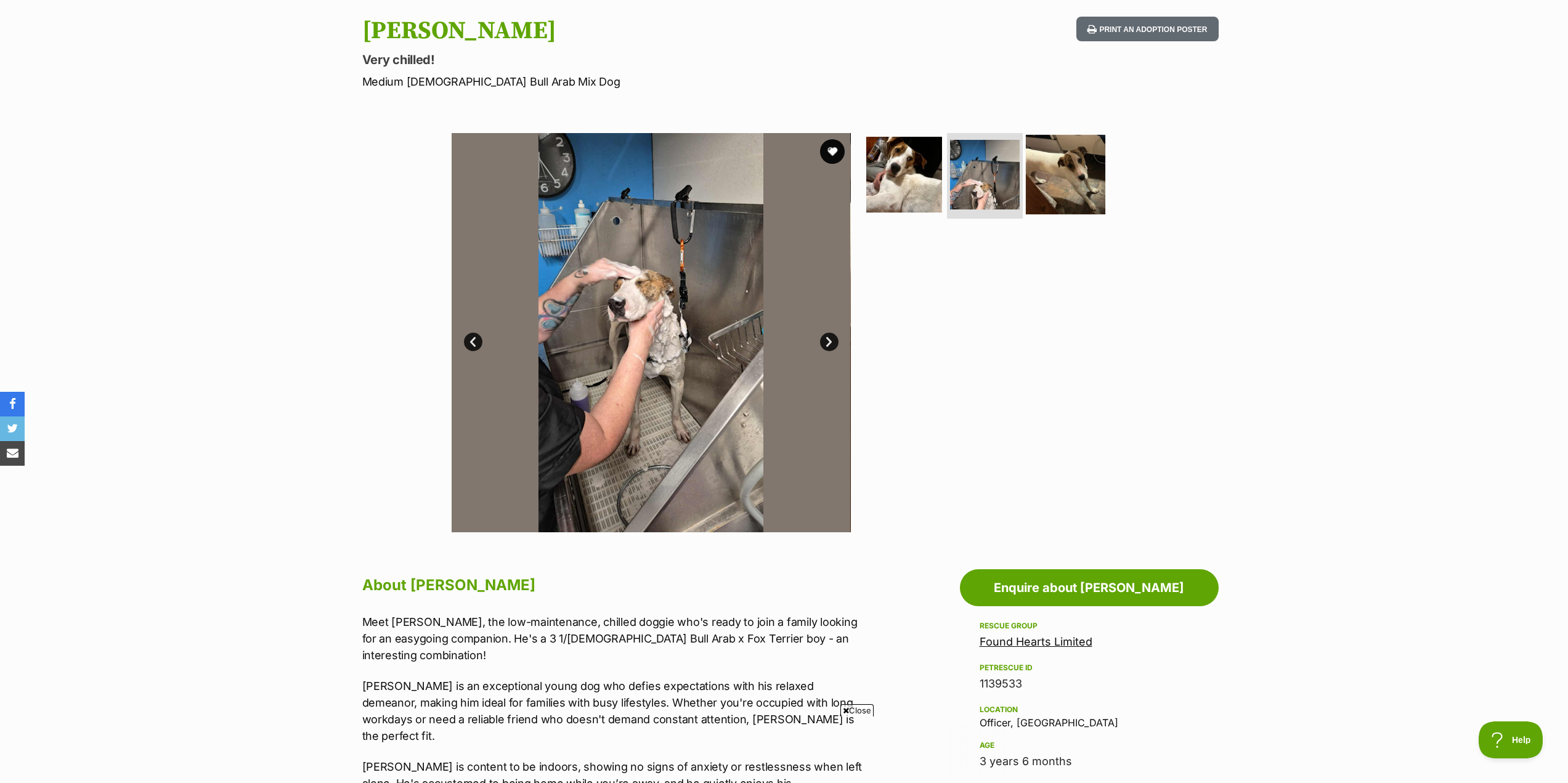
click at [1063, 172] on img at bounding box center [1065, 174] width 79 height 79
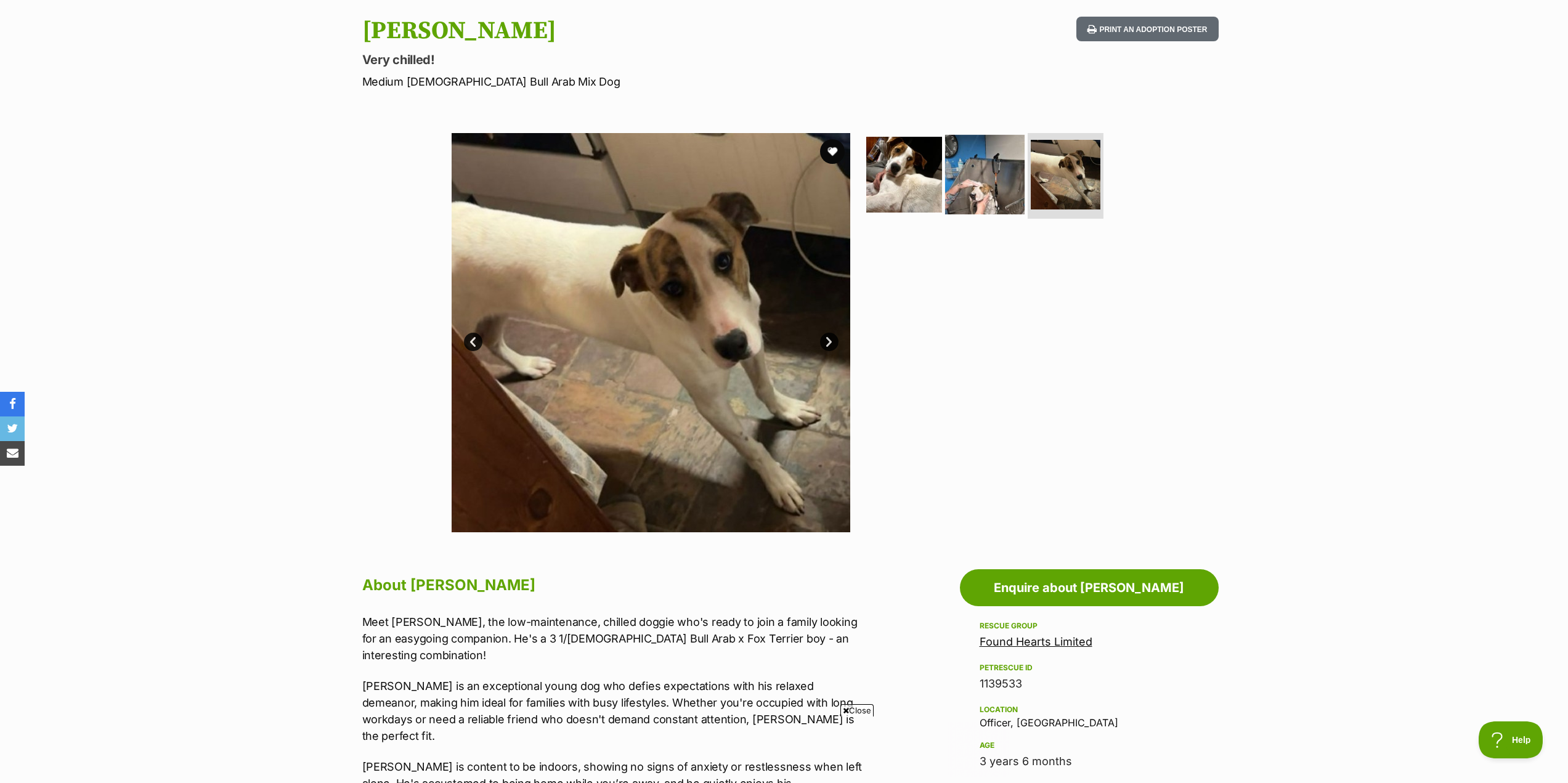
click at [981, 180] on img at bounding box center [985, 174] width 79 height 79
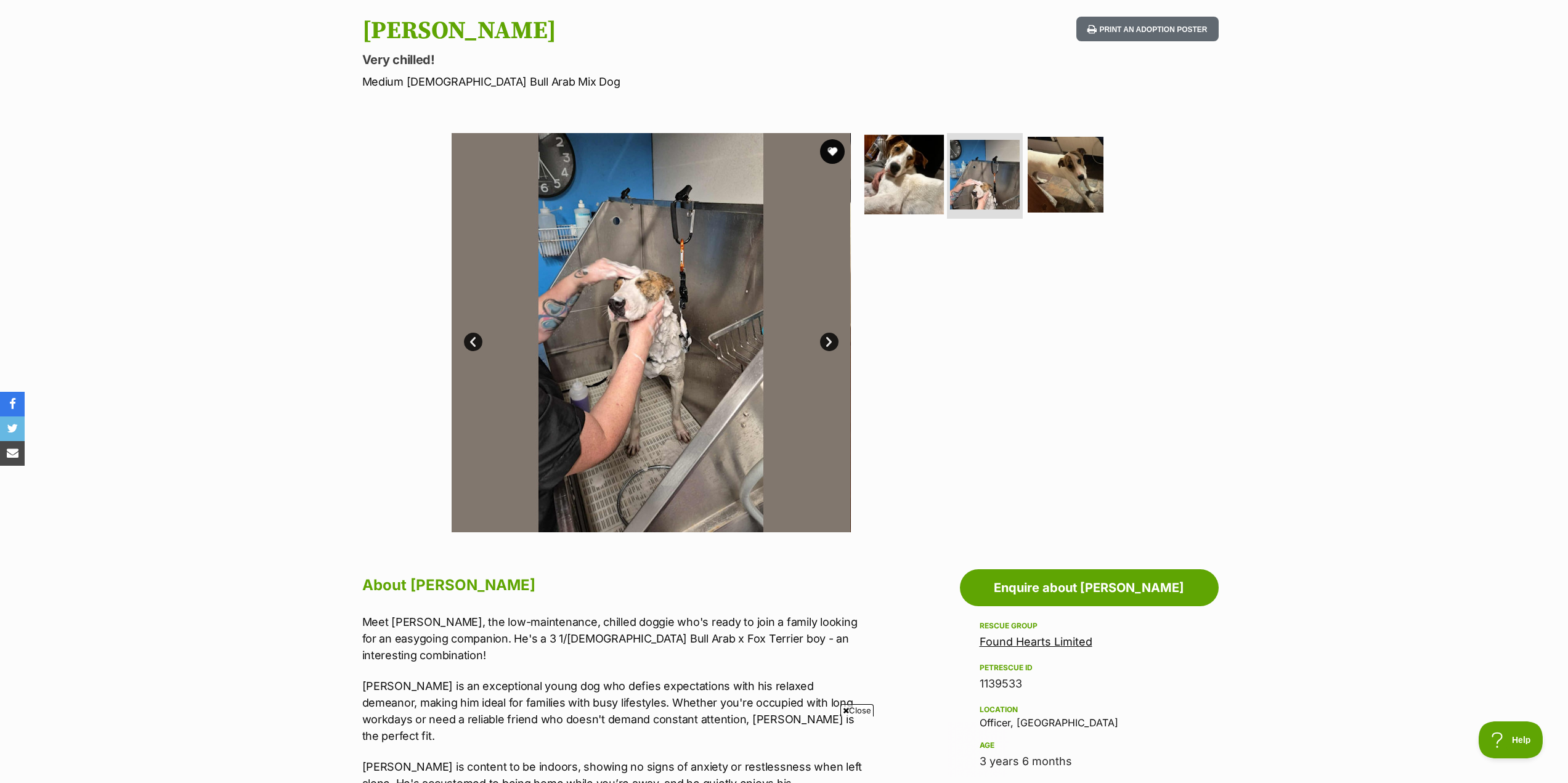
click at [912, 172] on img at bounding box center [904, 174] width 79 height 79
